Goal: Transaction & Acquisition: Purchase product/service

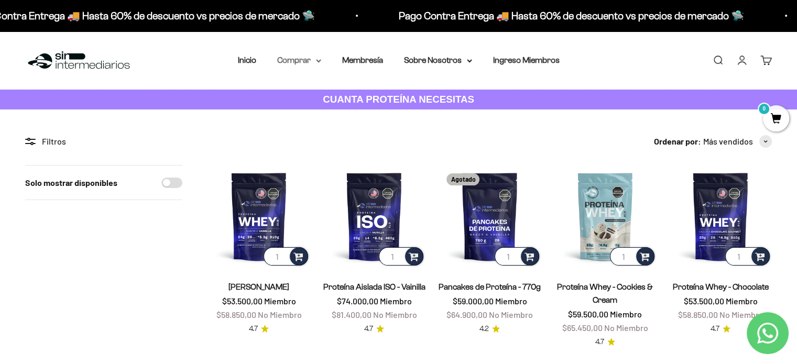
click at [313, 60] on summary "Comprar" at bounding box center [299, 60] width 44 height 14
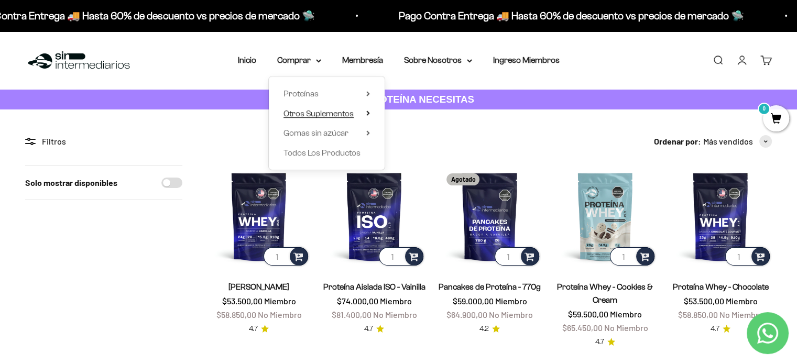
click at [330, 110] on span "Otros Suplementos" at bounding box center [318, 113] width 70 height 9
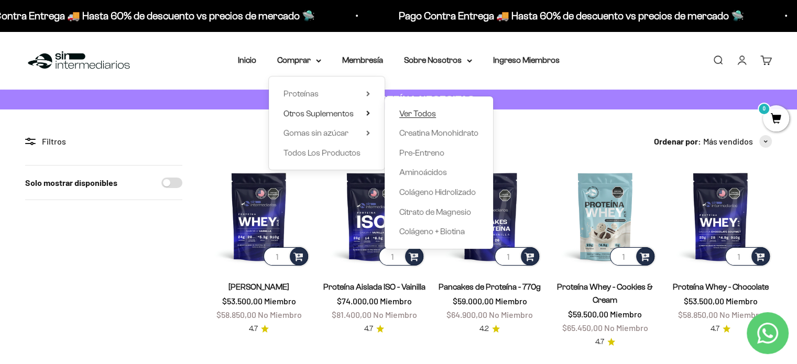
click at [427, 113] on span "Ver Todos" at bounding box center [417, 113] width 37 height 9
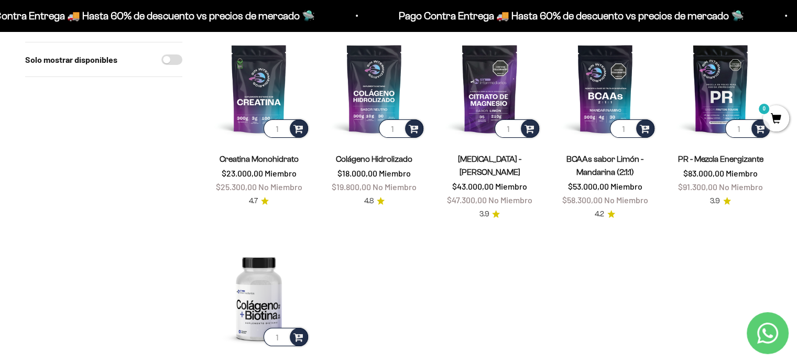
scroll to position [129, 0]
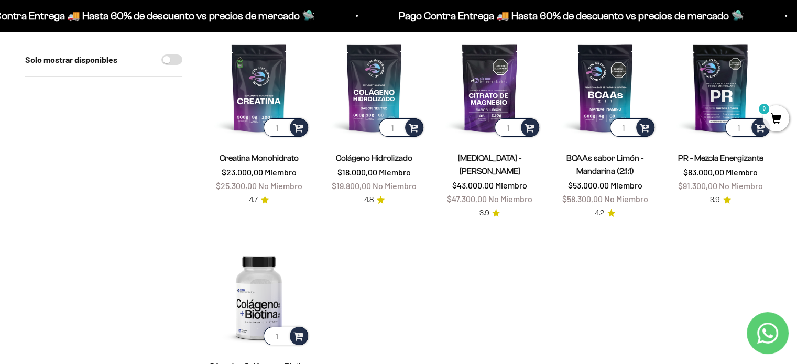
click at [488, 170] on link "[MEDICAL_DATA] - [PERSON_NAME]" at bounding box center [489, 165] width 63 height 22
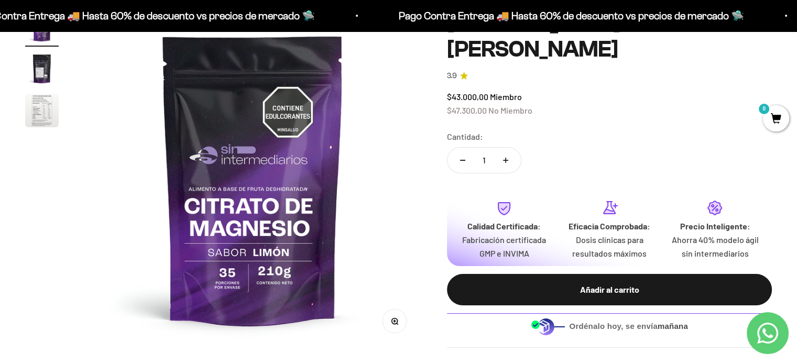
click at [504, 163] on button "Aumentar cantidad" at bounding box center [505, 160] width 30 height 25
type input "2"
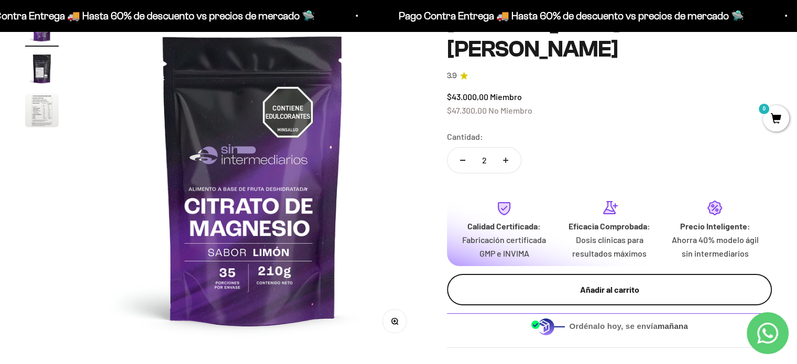
click at [603, 290] on div "Añadir al carrito" at bounding box center [609, 290] width 283 height 14
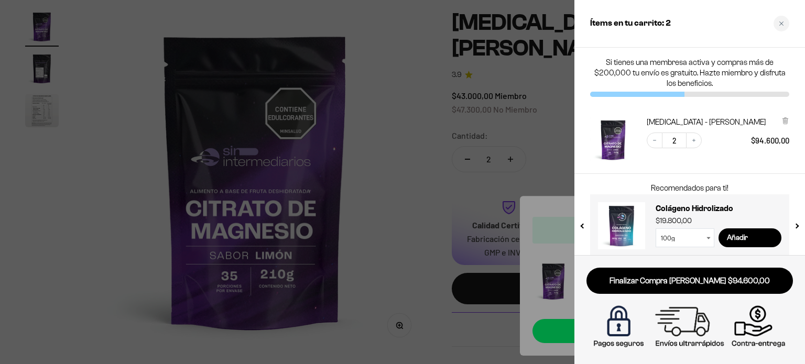
click at [432, 113] on div at bounding box center [402, 182] width 805 height 364
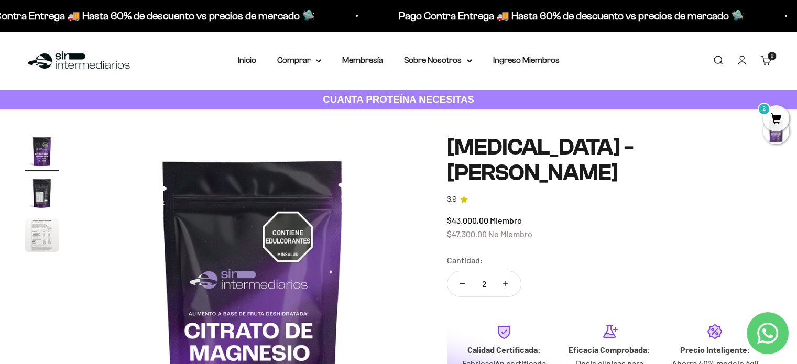
click at [742, 61] on link "Iniciar sesión" at bounding box center [742, 60] width 12 height 12
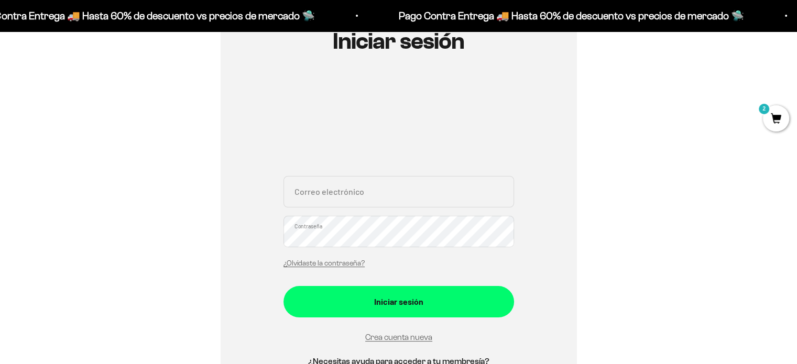
scroll to position [132, 0]
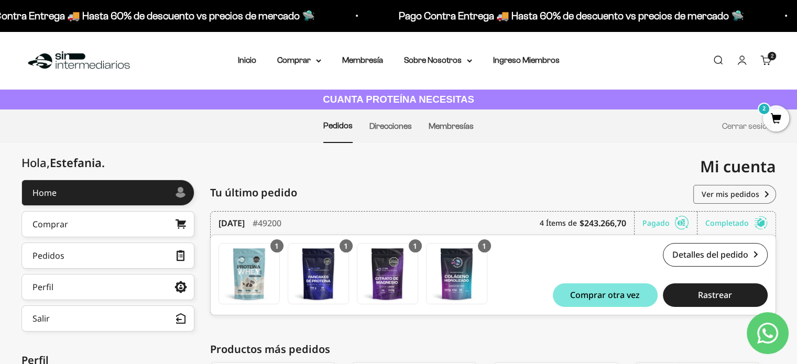
click at [766, 59] on link "Carrito 2 artículos 2" at bounding box center [766, 60] width 12 height 12
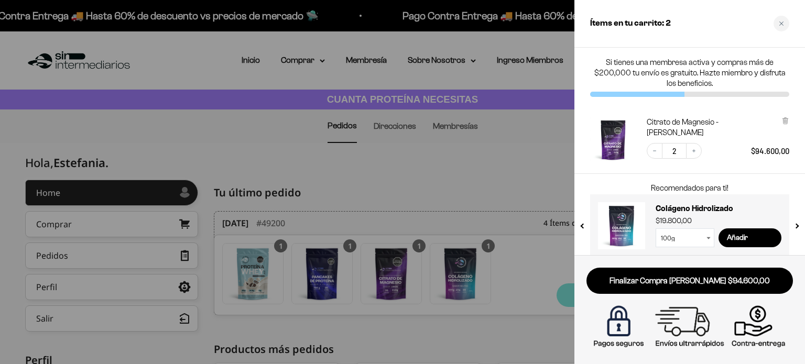
click at [530, 158] on div at bounding box center [402, 182] width 805 height 364
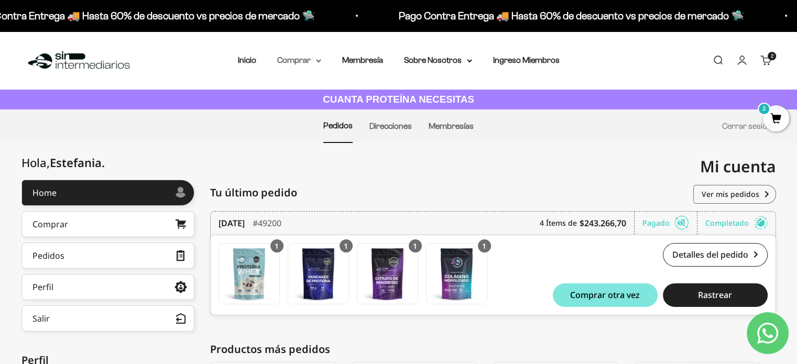
click at [310, 67] on summary "Comprar" at bounding box center [299, 60] width 44 height 14
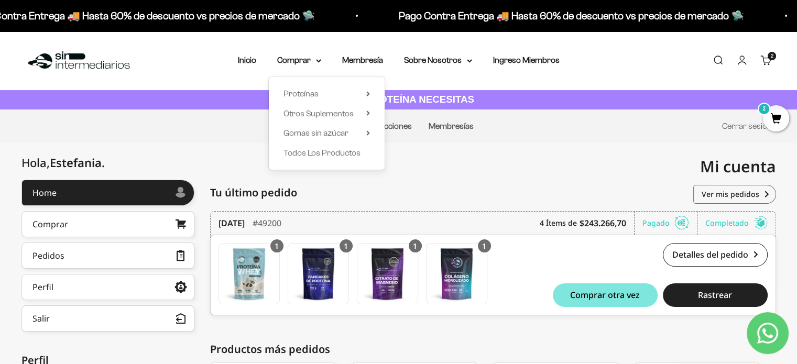
click at [370, 94] on div "Proteínas Ver Todos Whey Iso Vegan" at bounding box center [327, 123] width 116 height 93
click at [364, 93] on summary "Proteínas" at bounding box center [326, 94] width 86 height 14
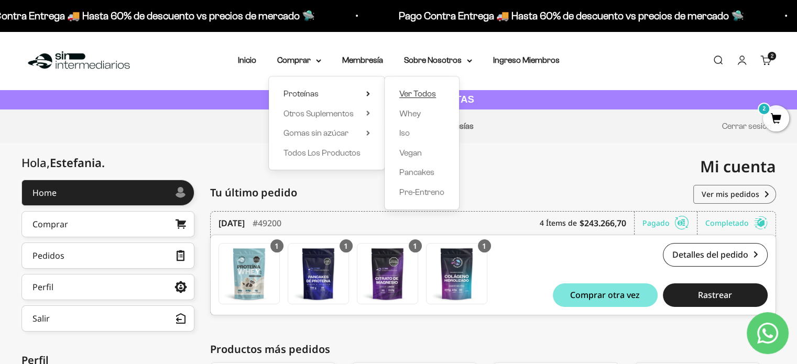
click at [414, 94] on span "Ver Todos" at bounding box center [417, 93] width 37 height 9
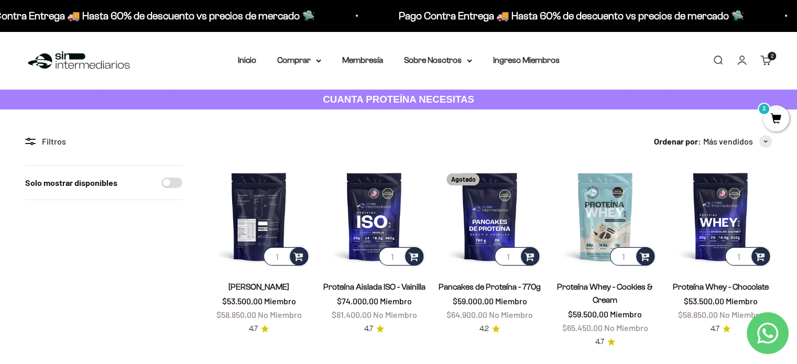
click at [264, 215] on img at bounding box center [258, 216] width 103 height 103
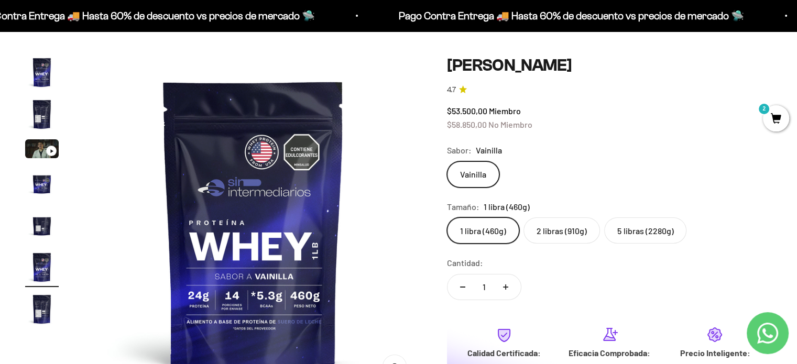
scroll to position [69, 0]
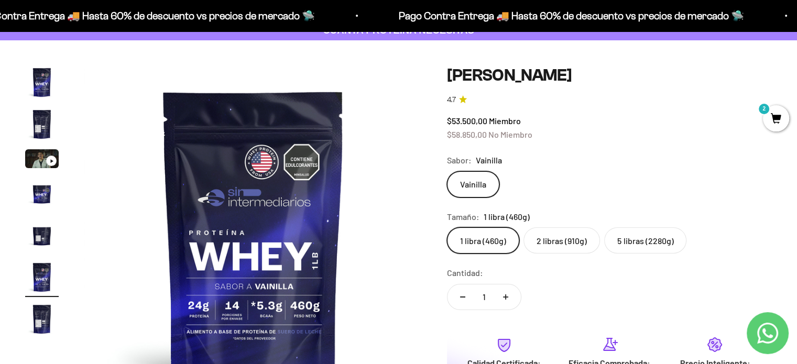
click at [560, 235] on label "2 libras (910g)" at bounding box center [561, 240] width 77 height 26
click at [447, 227] on input "2 libras (910g)" at bounding box center [446, 227] width 1 height 1
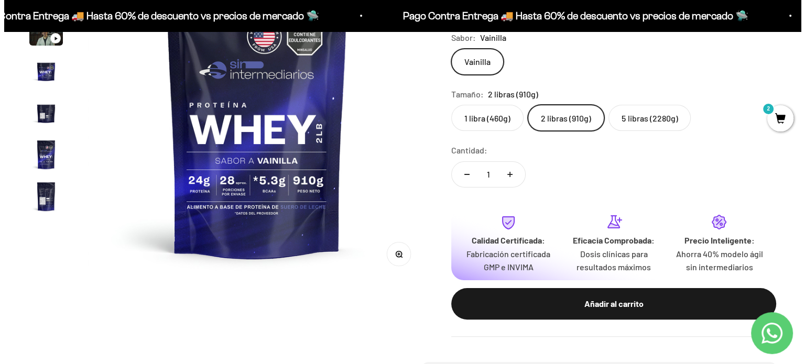
scroll to position [192, 0]
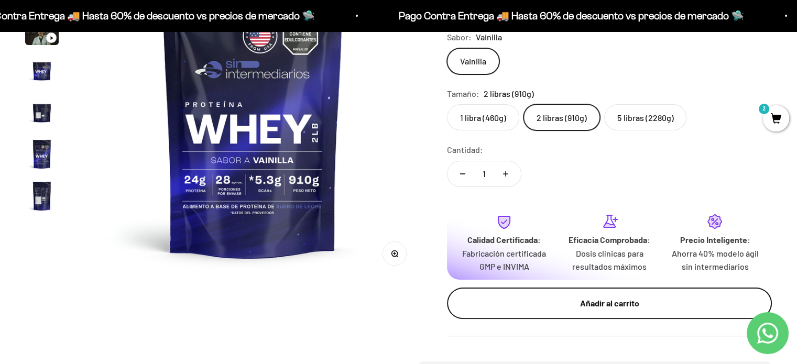
click at [602, 307] on div "Añadir al carrito" at bounding box center [609, 304] width 283 height 14
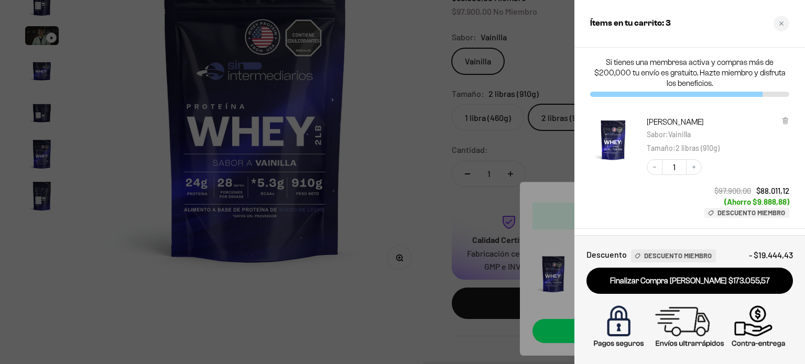
click at [559, 148] on div at bounding box center [402, 182] width 805 height 364
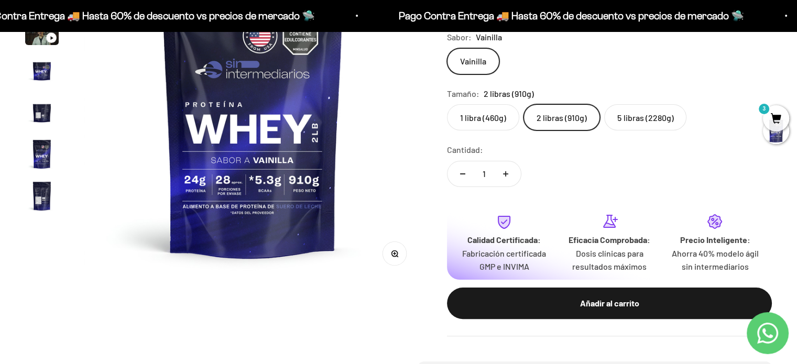
click at [773, 112] on span "3" at bounding box center [776, 118] width 26 height 26
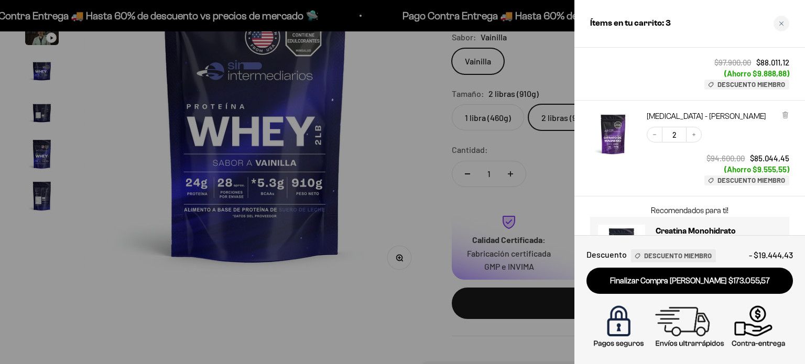
scroll to position [128, 0]
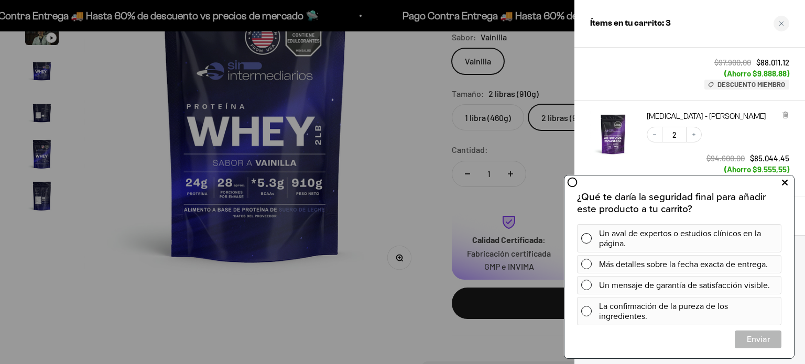
click at [784, 183] on icon at bounding box center [785, 183] width 6 height 14
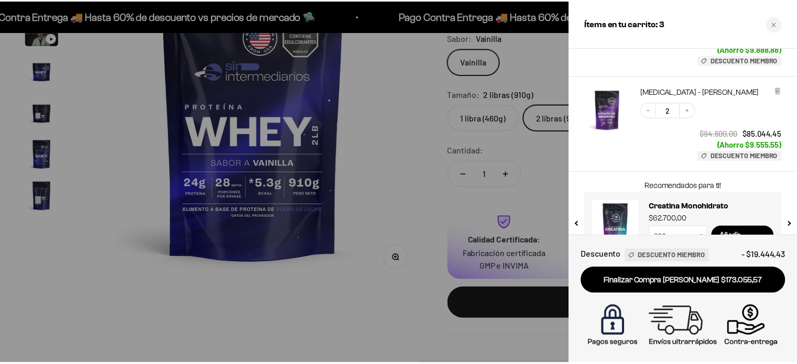
scroll to position [181, 0]
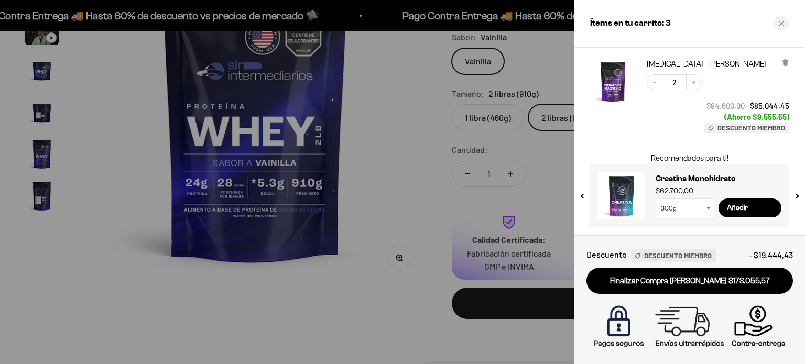
click at [432, 235] on div at bounding box center [402, 182] width 805 height 364
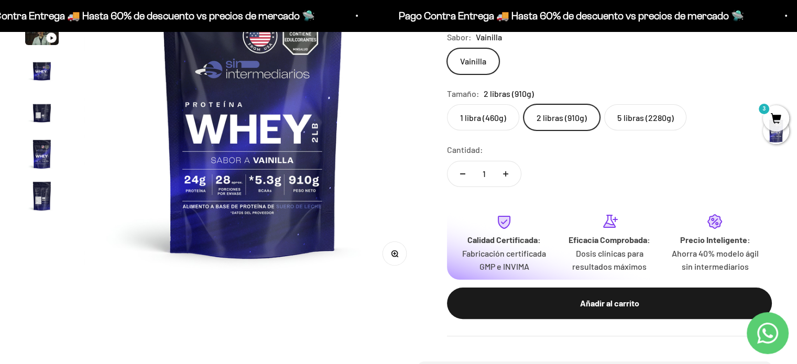
click at [775, 115] on span "3" at bounding box center [776, 118] width 26 height 26
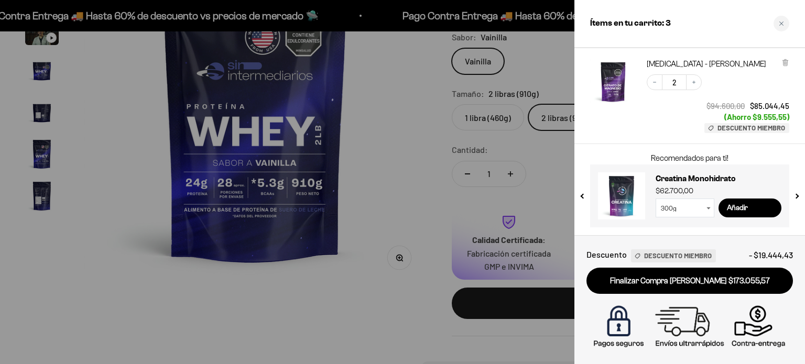
click at [409, 320] on div at bounding box center [402, 182] width 805 height 364
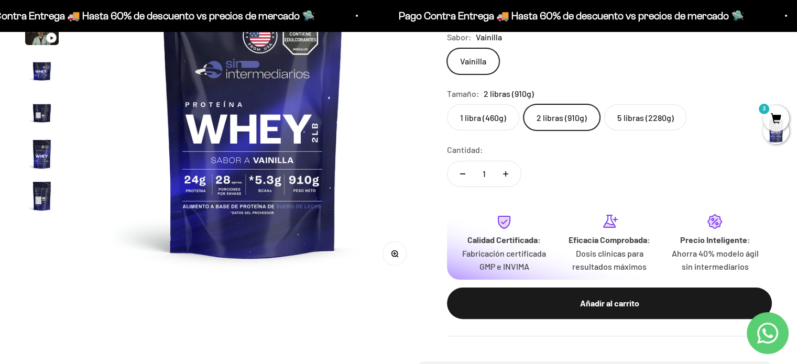
scroll to position [0, 0]
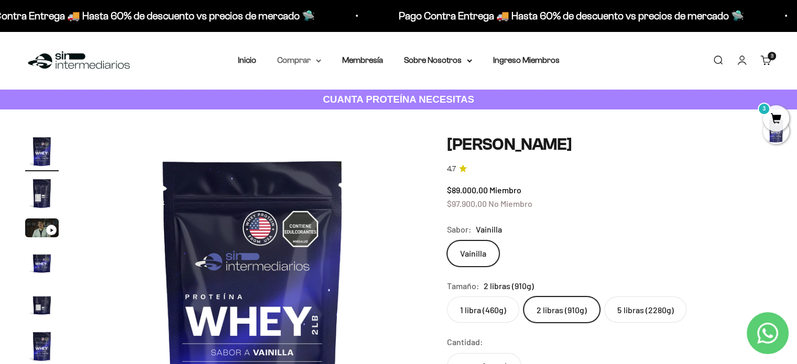
click at [318, 62] on icon at bounding box center [318, 61] width 5 height 4
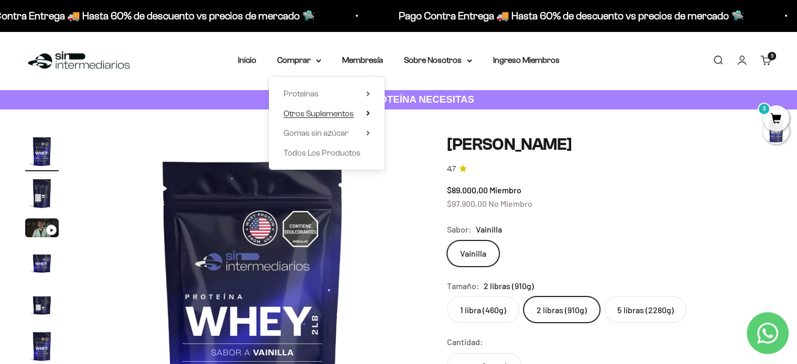
click at [368, 114] on icon at bounding box center [368, 113] width 2 height 4
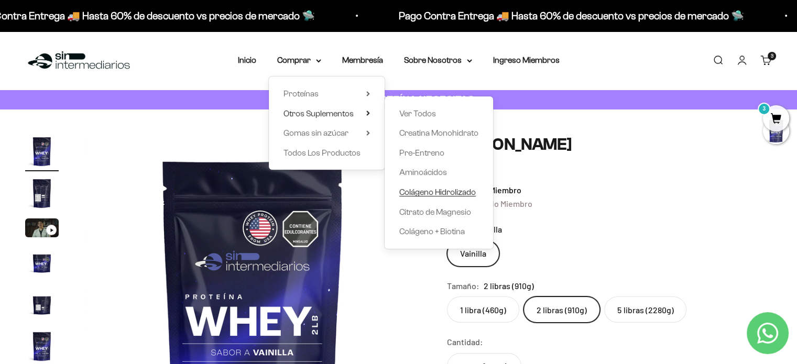
click at [433, 193] on span "Colágeno Hidrolizado" at bounding box center [437, 192] width 77 height 9
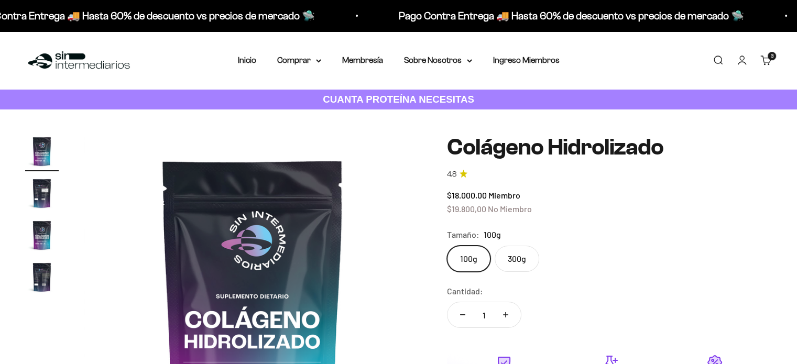
click at [518, 254] on label "300g" at bounding box center [517, 259] width 45 height 26
click at [447, 246] on input "300g" at bounding box center [446, 245] width 1 height 1
radio input "true"
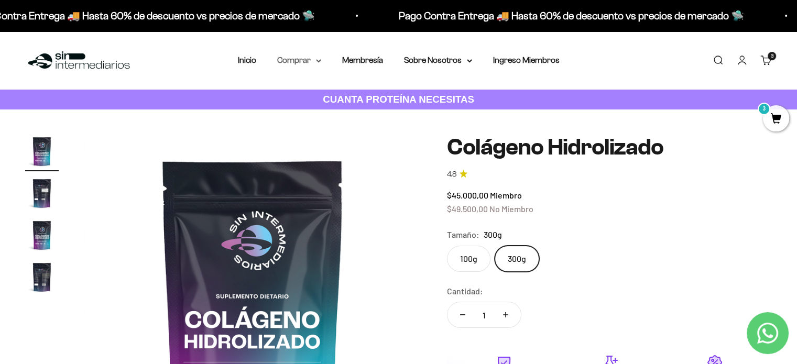
click at [315, 58] on summary "Comprar" at bounding box center [299, 60] width 44 height 14
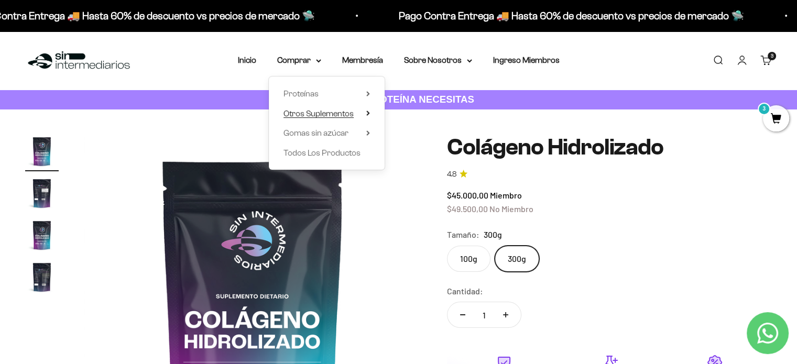
click at [358, 114] on summary "Otros Suplementos" at bounding box center [326, 114] width 86 height 14
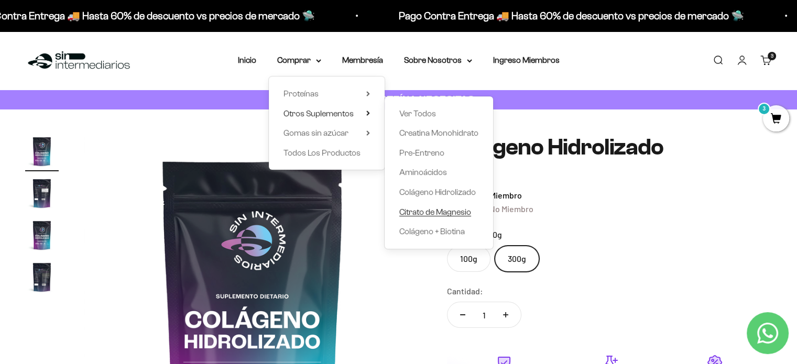
click at [427, 211] on span "Citrato de Magnesio" at bounding box center [435, 211] width 72 height 9
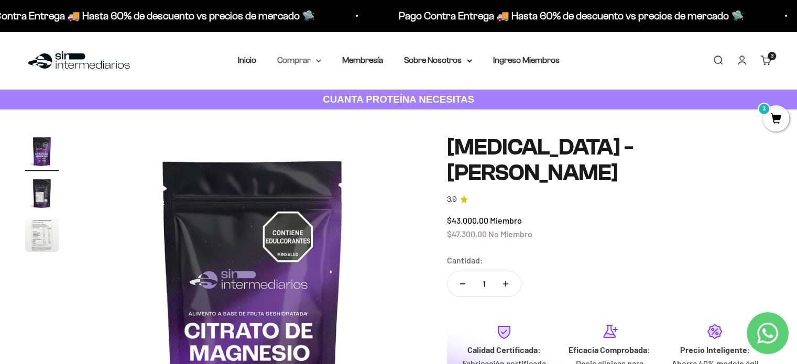
click at [316, 57] on summary "Comprar" at bounding box center [299, 60] width 44 height 14
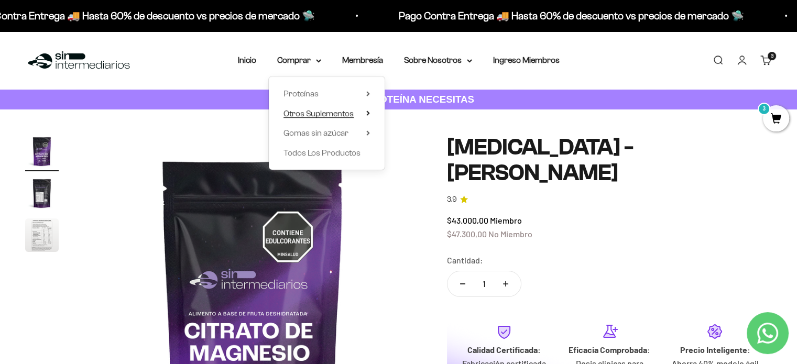
click at [367, 115] on icon at bounding box center [368, 113] width 2 height 4
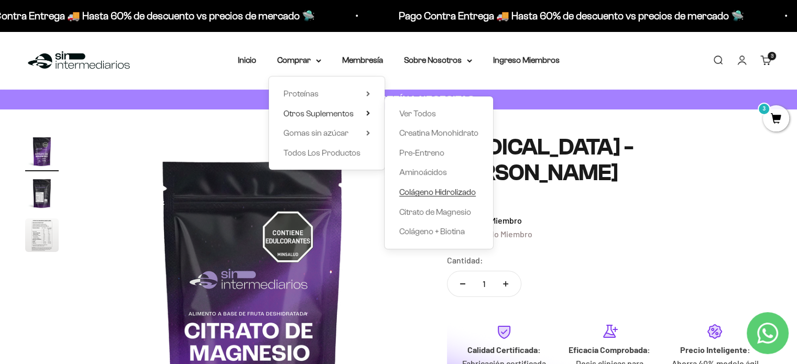
click at [436, 193] on span "Colágeno Hidrolizado" at bounding box center [437, 192] width 77 height 9
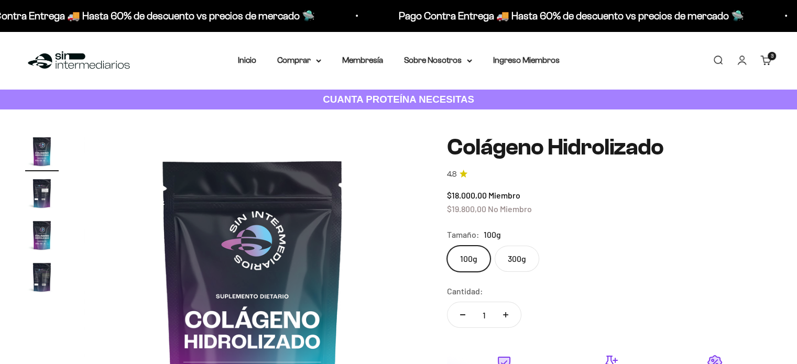
click at [520, 261] on label "300g" at bounding box center [517, 259] width 45 height 26
click at [447, 246] on input "300g" at bounding box center [446, 245] width 1 height 1
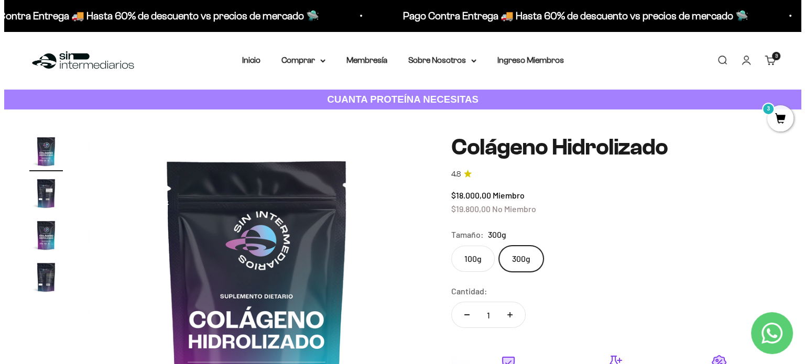
scroll to position [159, 0]
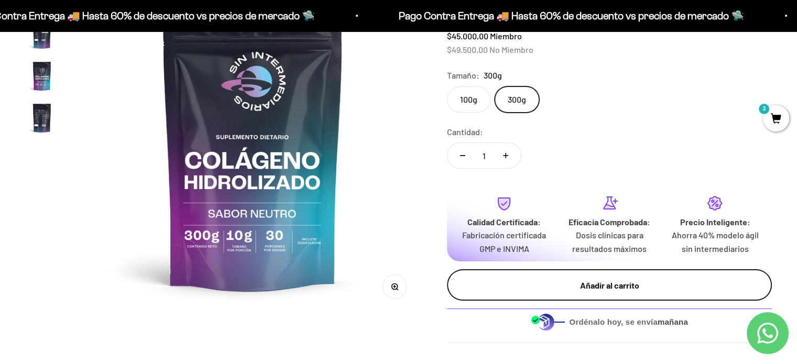
click at [593, 285] on div "Añadir al carrito" at bounding box center [609, 286] width 283 height 14
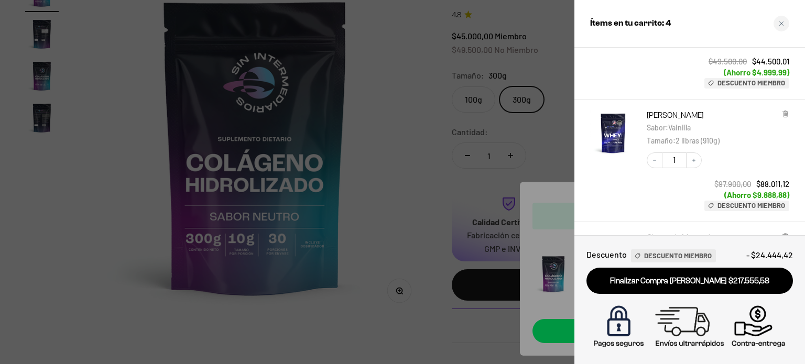
scroll to position [97, 0]
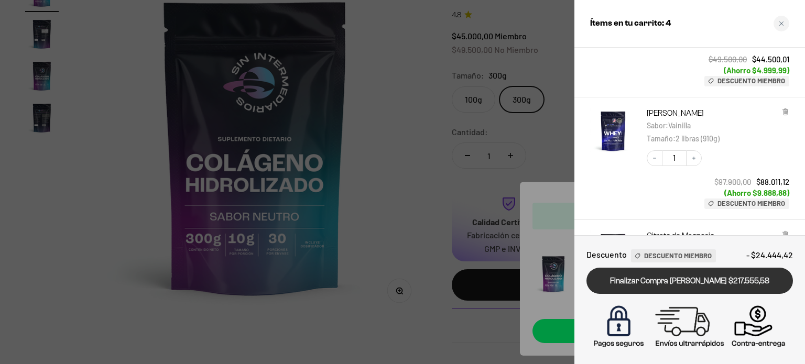
click at [677, 278] on link "Finalizar Compra [PERSON_NAME] $217.555,58" at bounding box center [689, 281] width 206 height 27
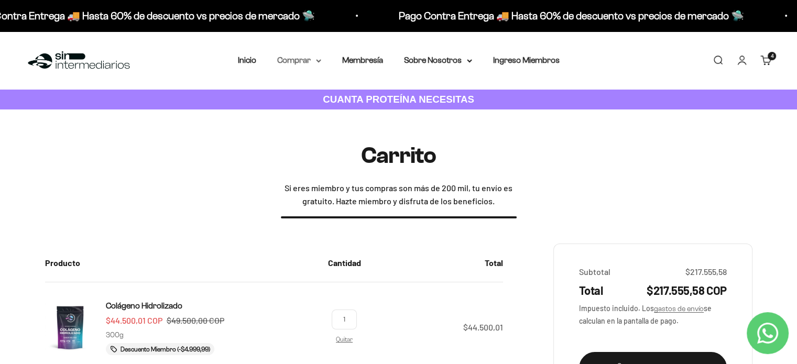
click at [309, 58] on summary "Comprar" at bounding box center [299, 60] width 44 height 14
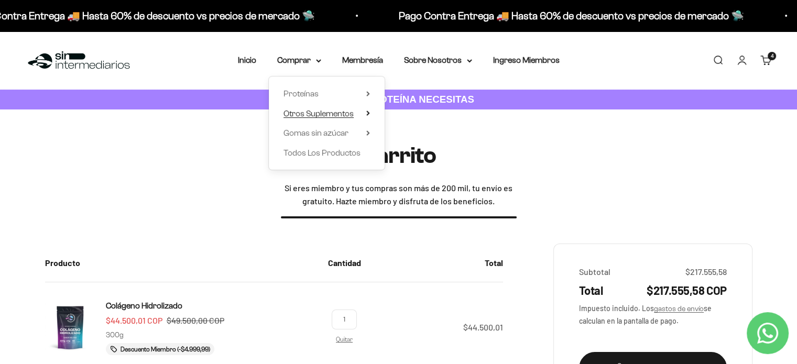
click at [356, 110] on summary "Otros Suplementos" at bounding box center [326, 114] width 86 height 14
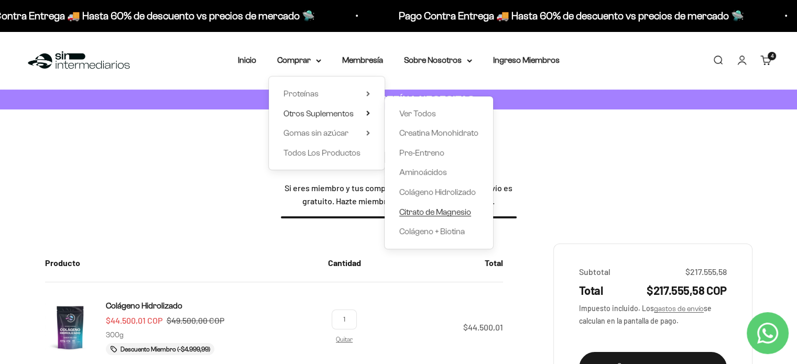
click at [435, 211] on span "Citrato de Magnesio" at bounding box center [435, 211] width 72 height 9
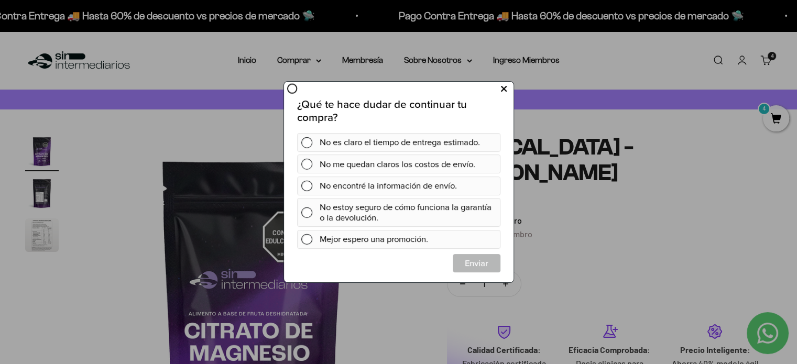
click at [505, 84] on icon at bounding box center [503, 89] width 6 height 14
